Goal: Browse casually: Explore the website without a specific task or goal

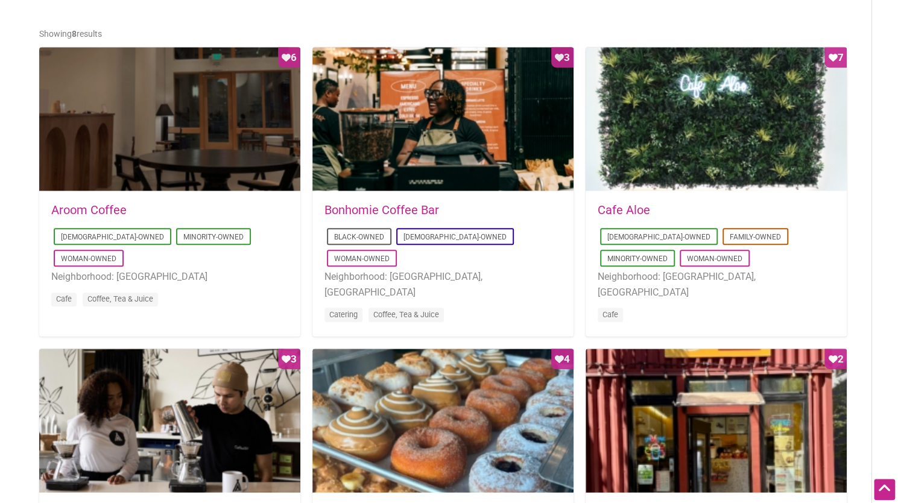
scroll to position [603, 0]
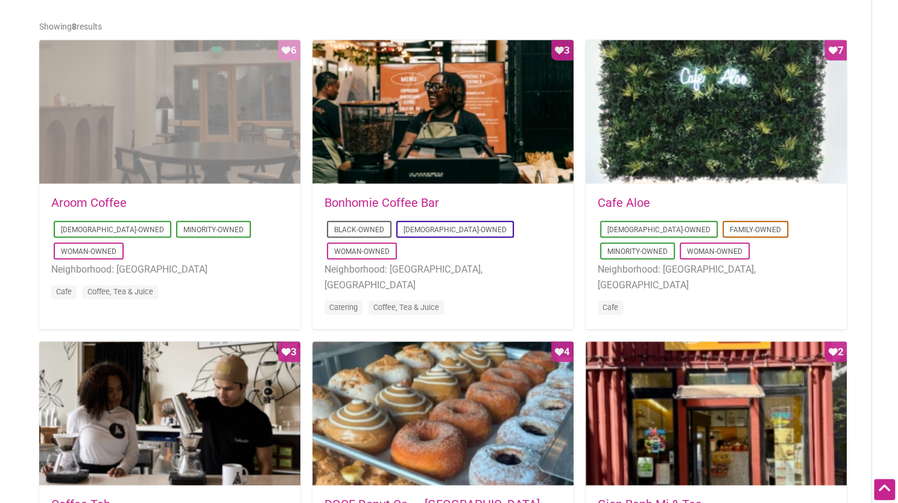
click at [142, 157] on div "Favorite Count 6" at bounding box center [169, 112] width 261 height 145
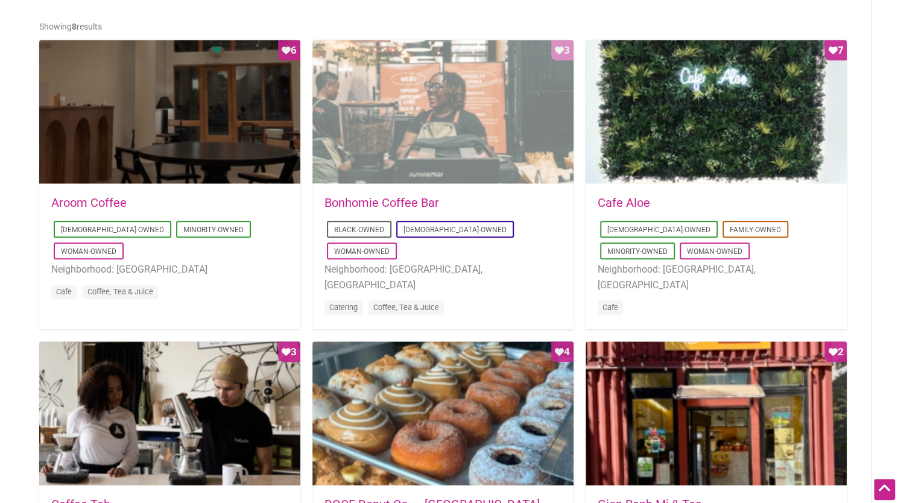
click at [408, 175] on div "Favorite Count 3" at bounding box center [442, 112] width 261 height 145
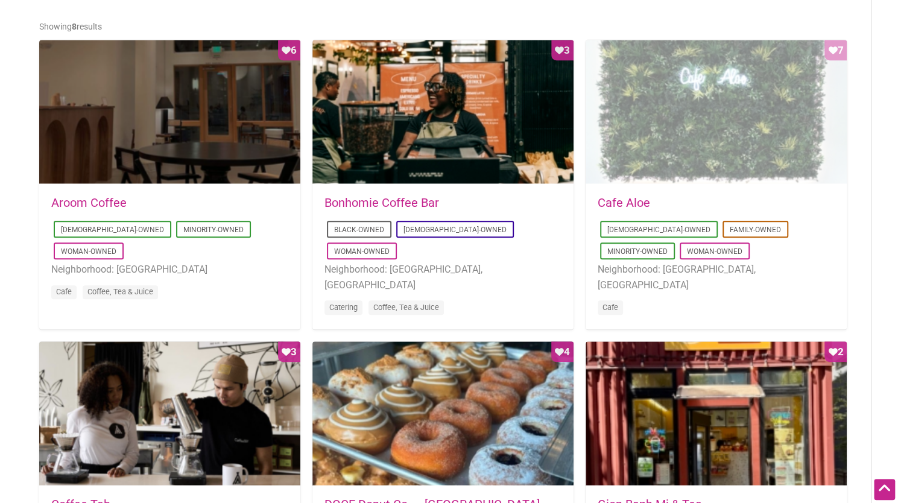
click at [725, 153] on div "Favorite Count 7" at bounding box center [716, 112] width 261 height 145
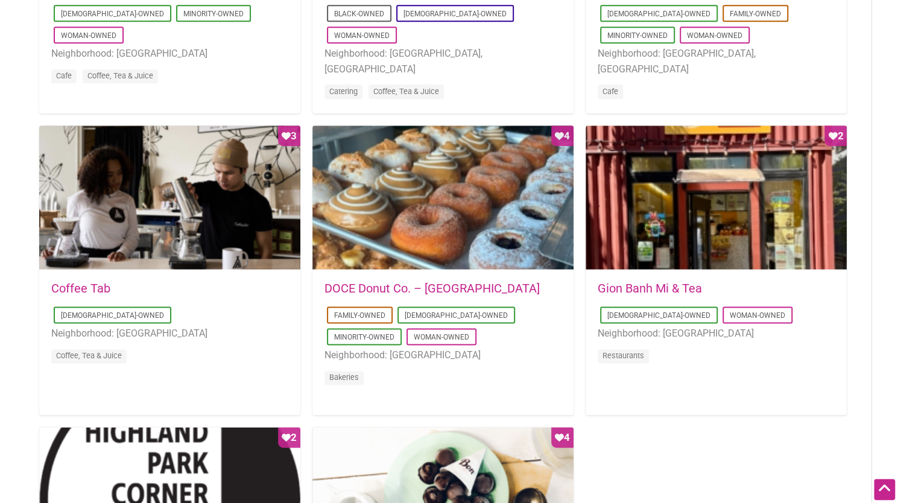
scroll to position [845, 0]
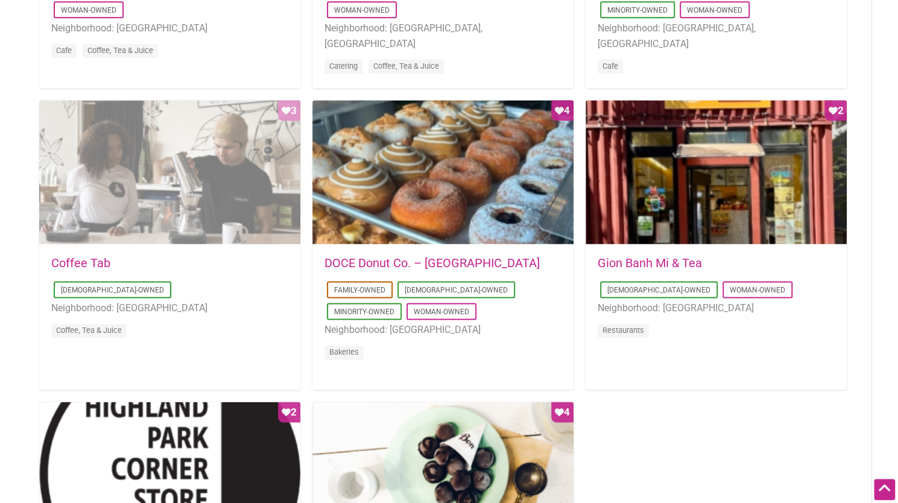
click at [136, 195] on div "Favorite Count 3" at bounding box center [169, 172] width 261 height 145
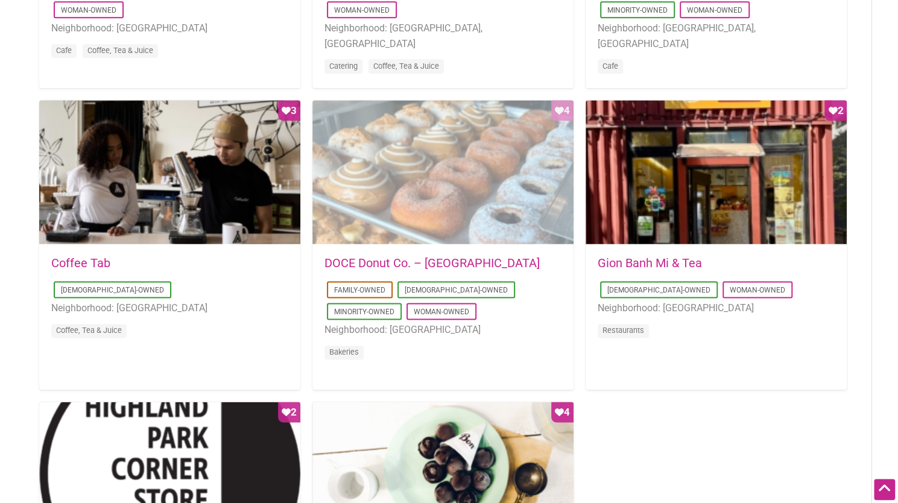
click at [415, 192] on div "Favorite Count 4" at bounding box center [442, 172] width 261 height 145
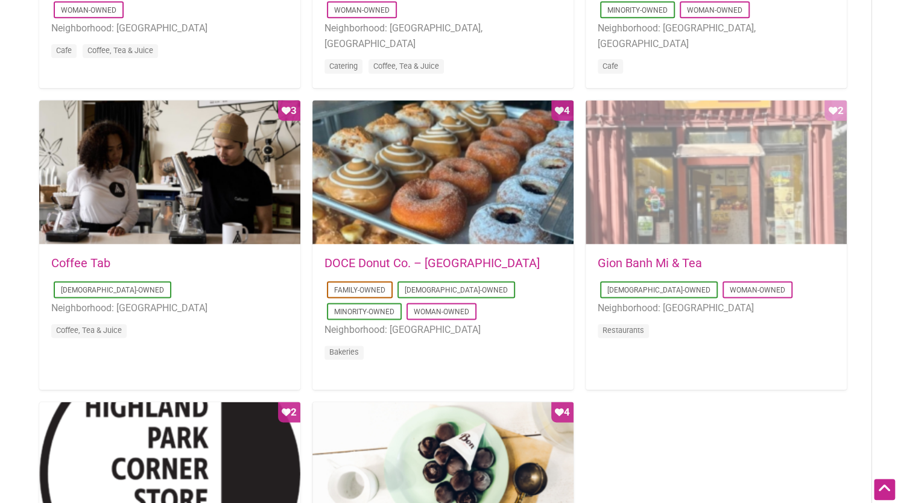
click at [690, 224] on div "Favorite Count 2" at bounding box center [716, 172] width 261 height 145
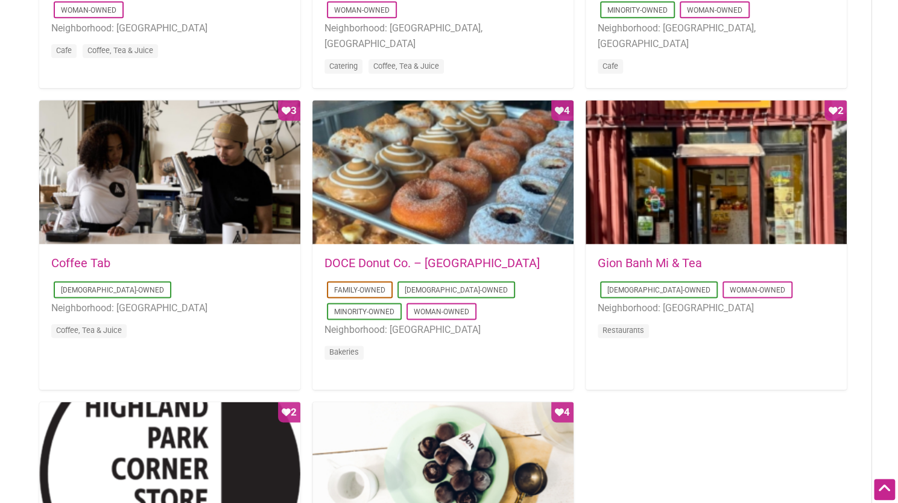
scroll to position [1086, 0]
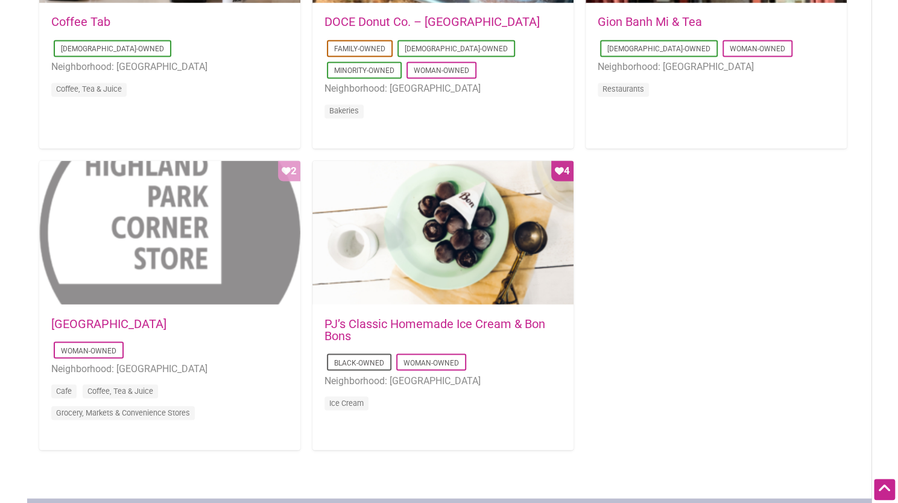
click at [189, 247] on div "Favorite Count 2" at bounding box center [169, 232] width 261 height 145
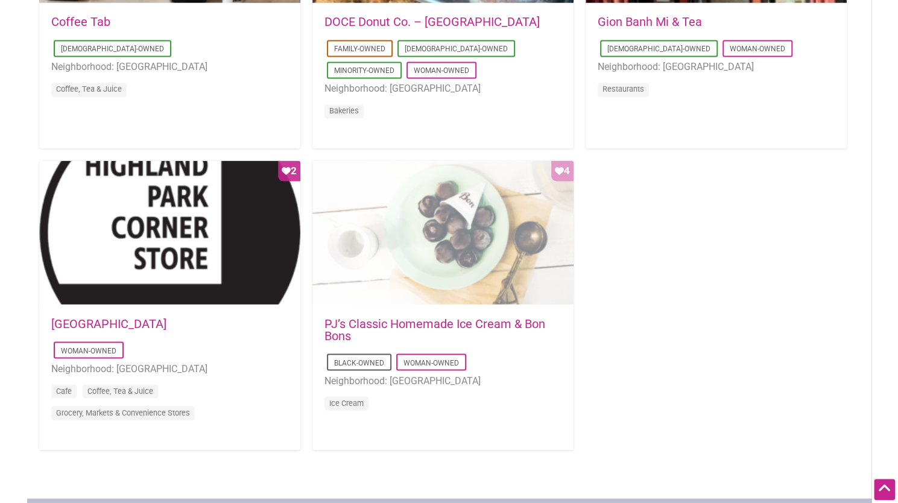
click at [476, 259] on div "Favorite Count 4" at bounding box center [442, 232] width 261 height 145
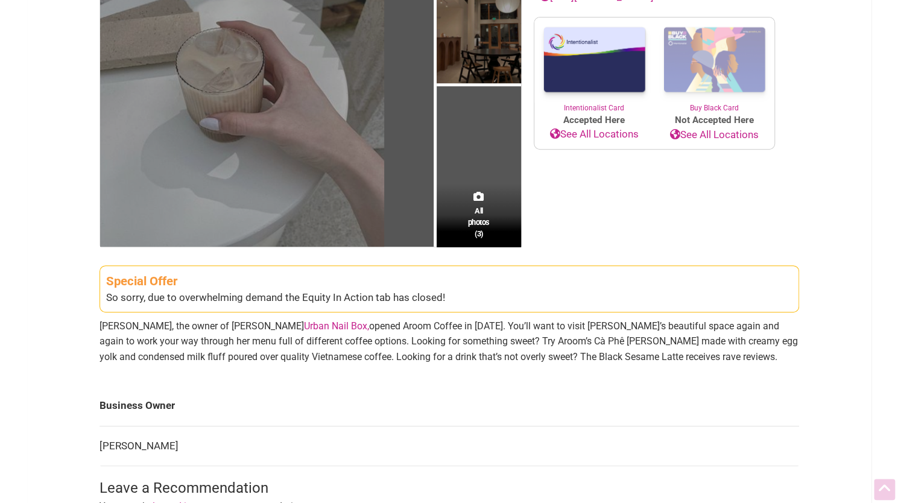
scroll to position [241, 0]
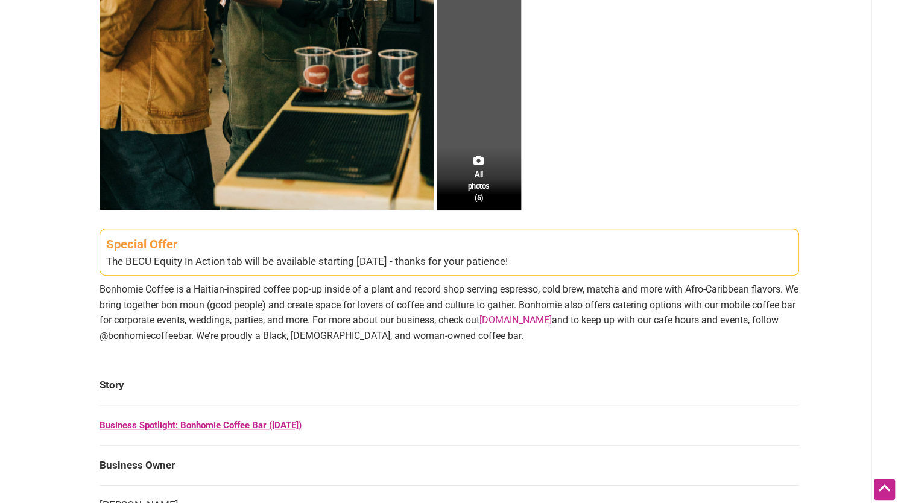
scroll to position [543, 0]
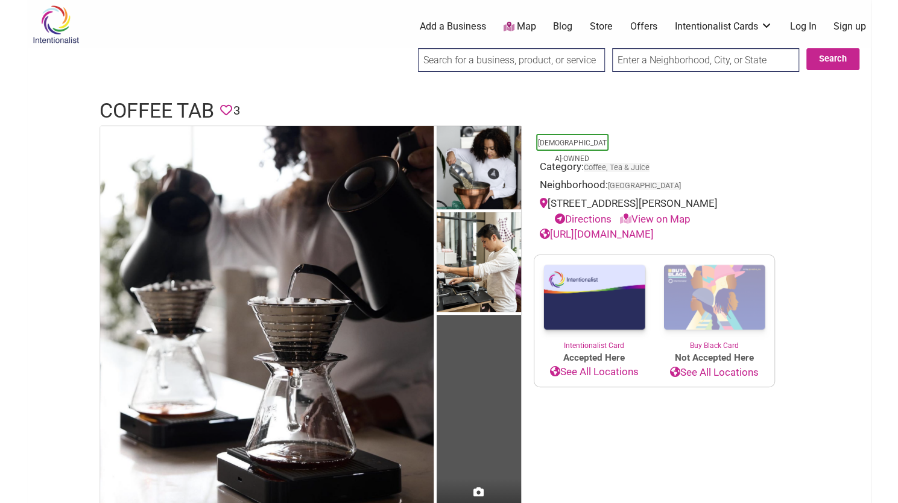
scroll to position [241, 0]
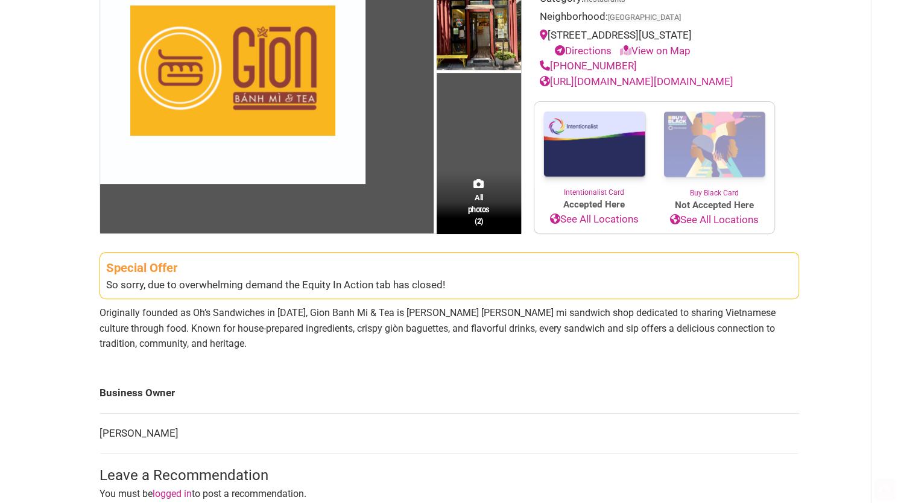
scroll to position [181, 0]
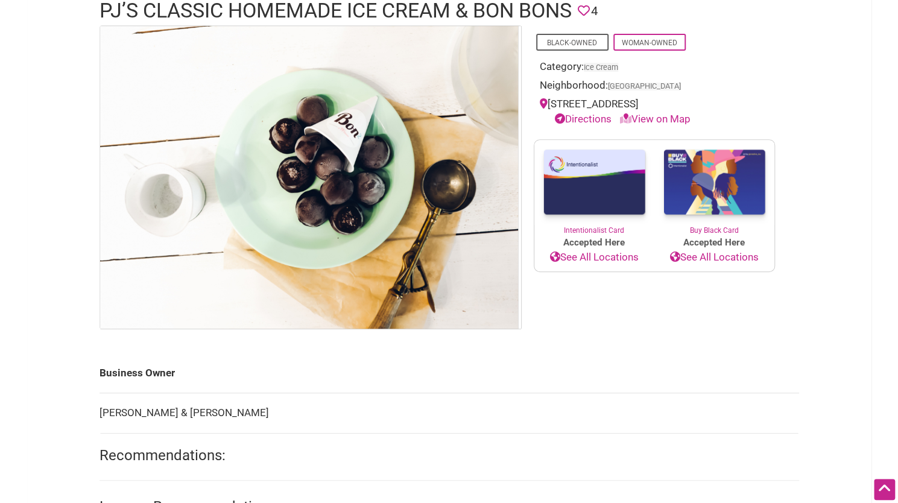
scroll to position [181, 0]
